Goal: Navigation & Orientation: Find specific page/section

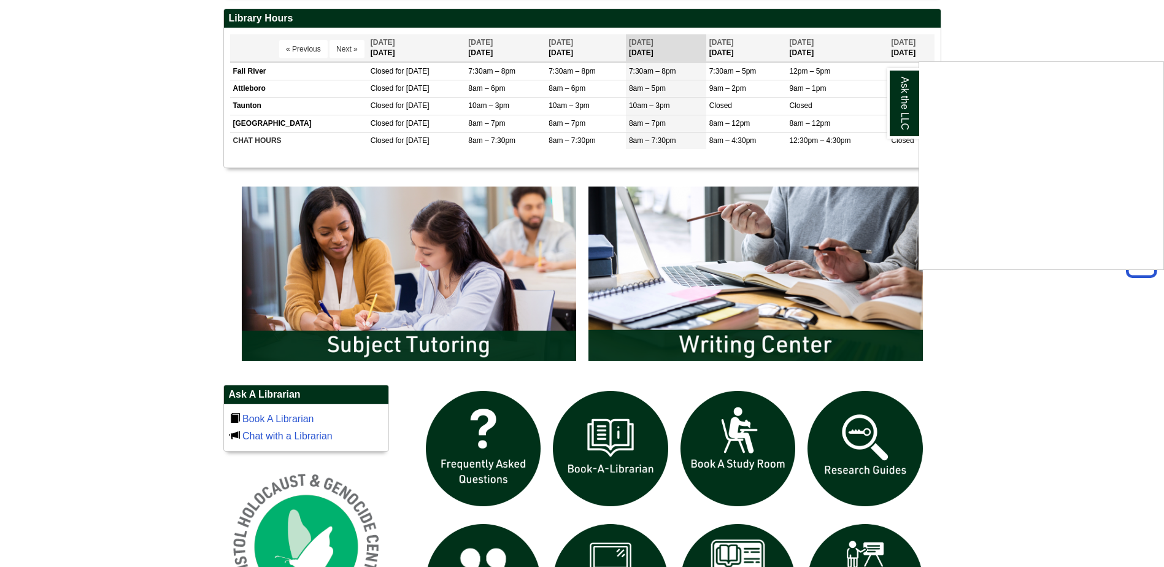
scroll to position [552, 0]
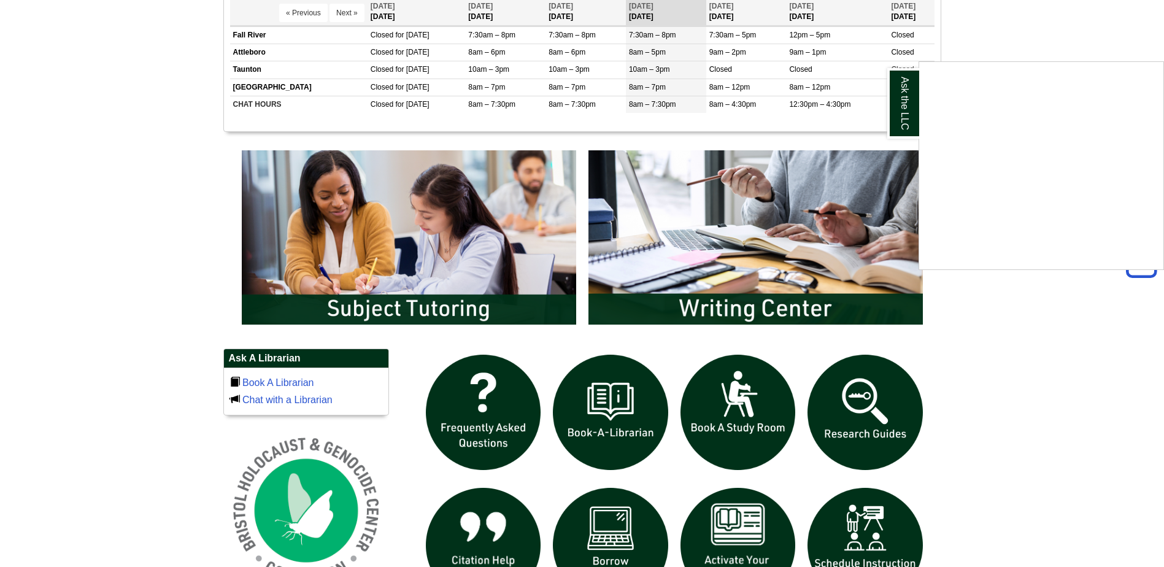
click at [437, 287] on div "Ask the LLC" at bounding box center [582, 283] width 1164 height 567
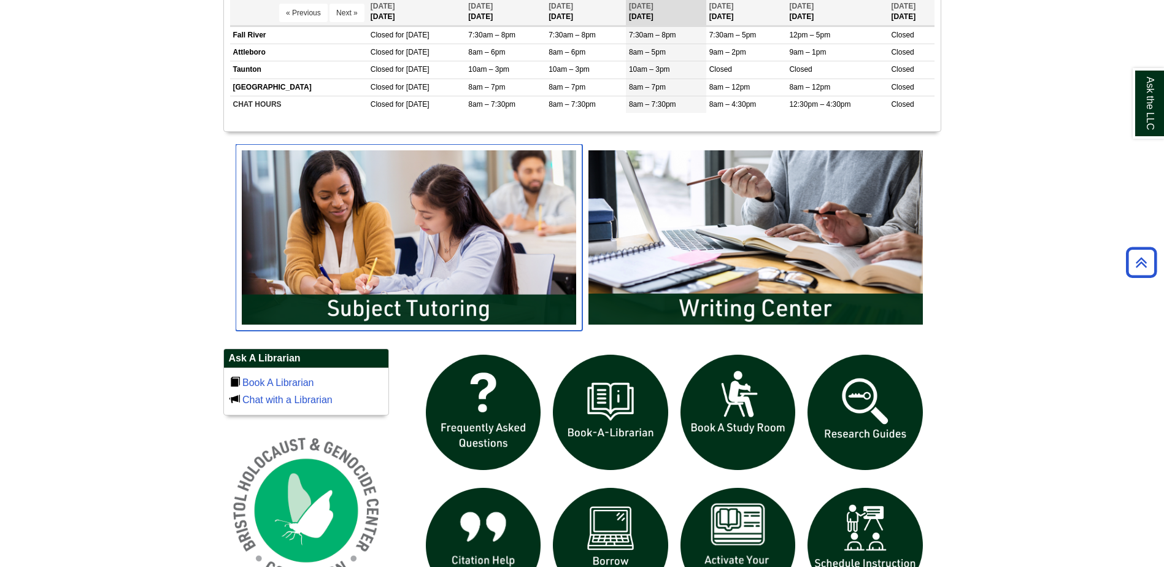
click at [421, 305] on img "slideshow" at bounding box center [409, 237] width 347 height 186
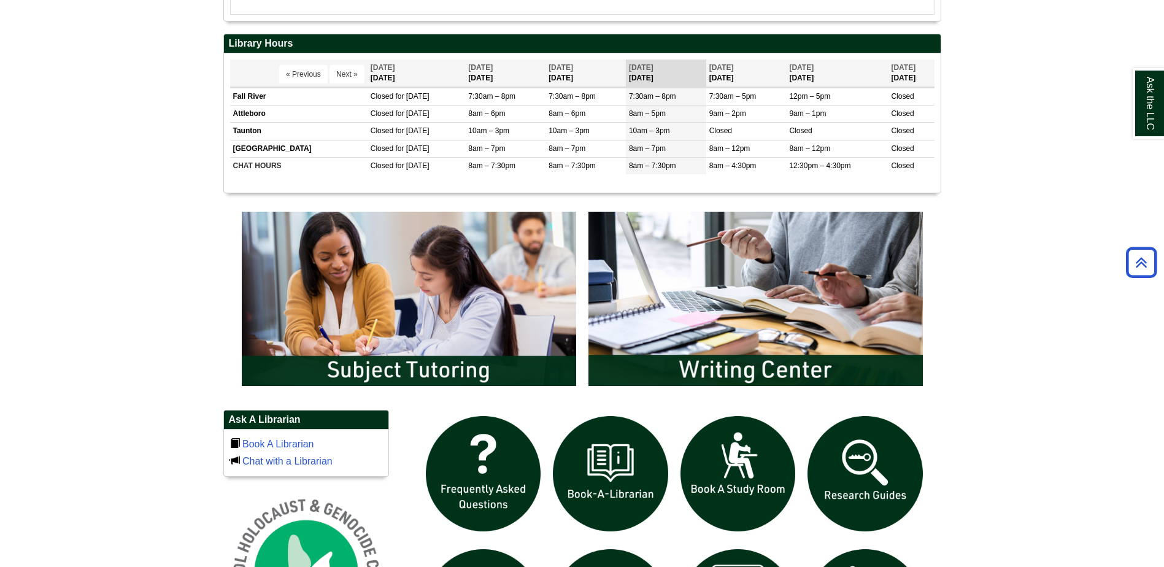
scroll to position [736, 0]
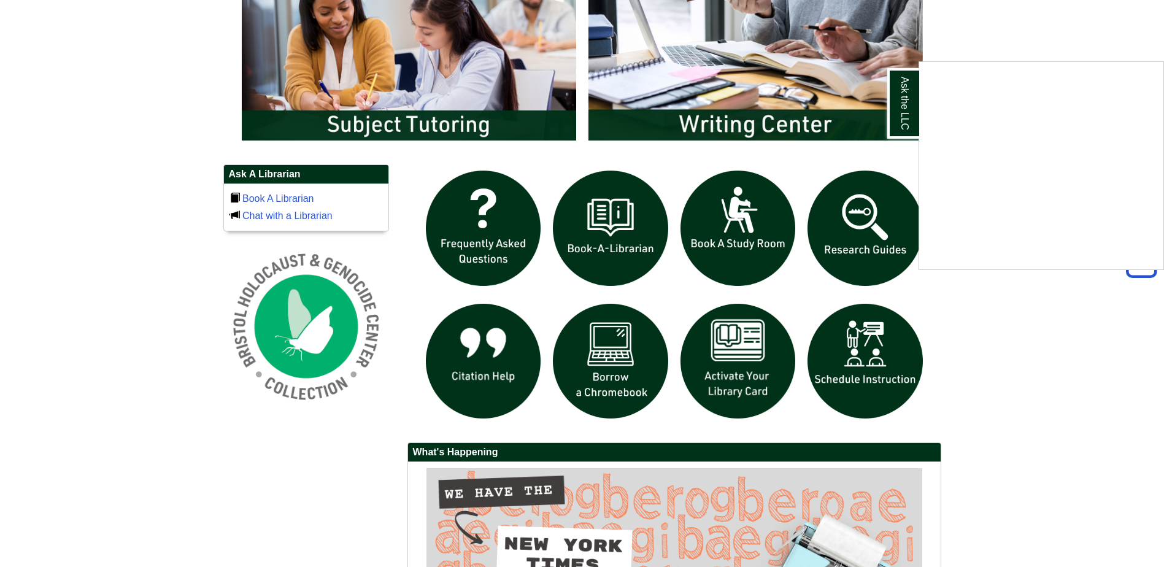
click at [390, 129] on div "Ask the LLC" at bounding box center [582, 283] width 1164 height 567
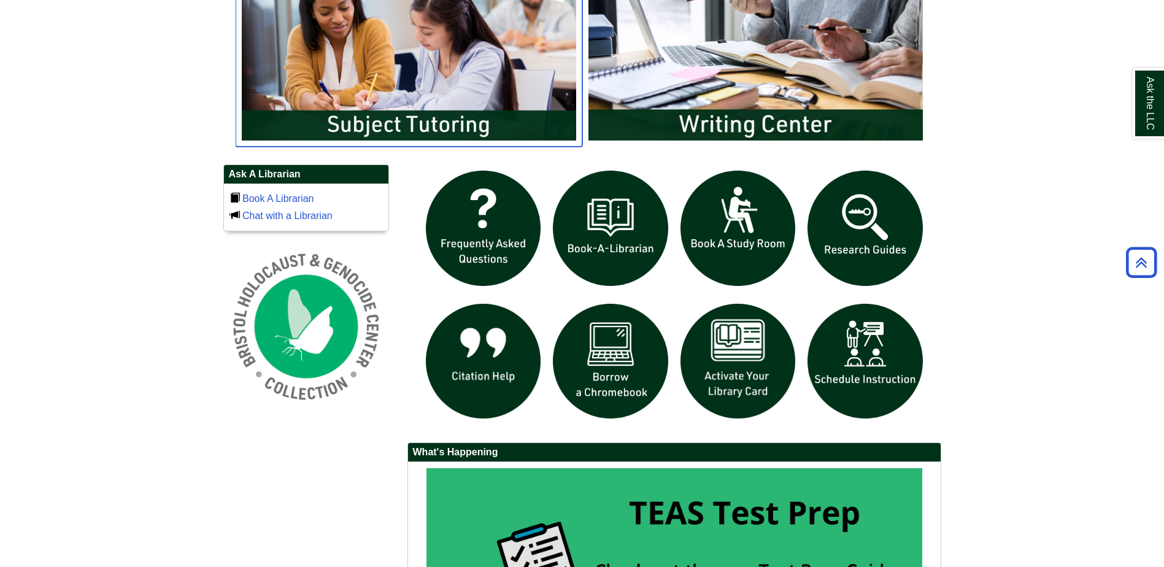
click at [418, 128] on img "slideshow" at bounding box center [409, 53] width 347 height 186
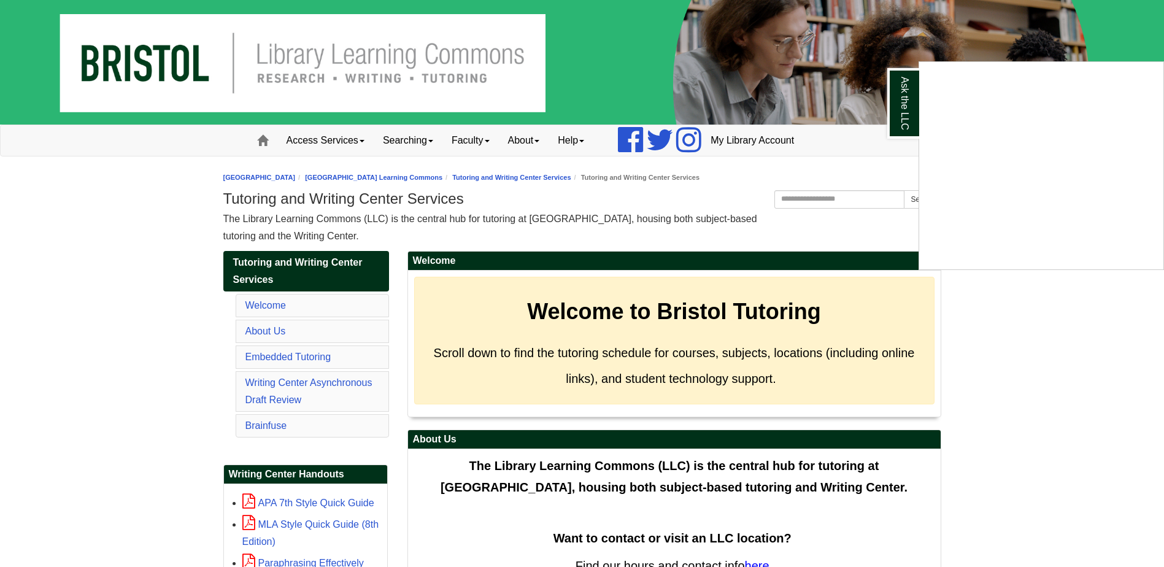
click at [152, 269] on div "Ask the LLC" at bounding box center [582, 283] width 1164 height 567
